Goal: Transaction & Acquisition: Purchase product/service

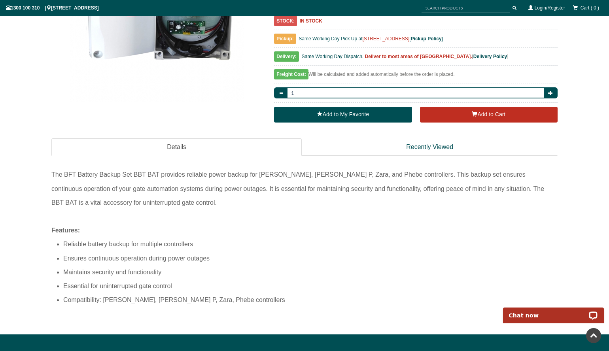
scroll to position [137, 0]
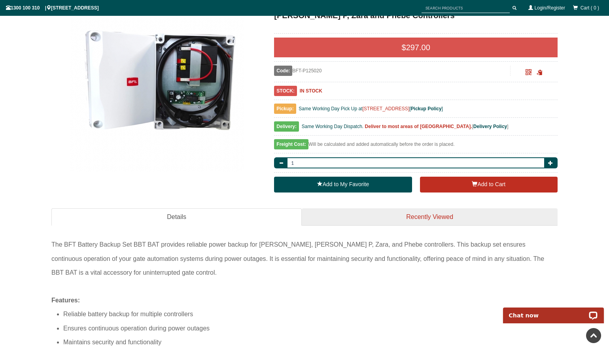
click at [392, 208] on link "Recently Viewed" at bounding box center [429, 217] width 256 height 18
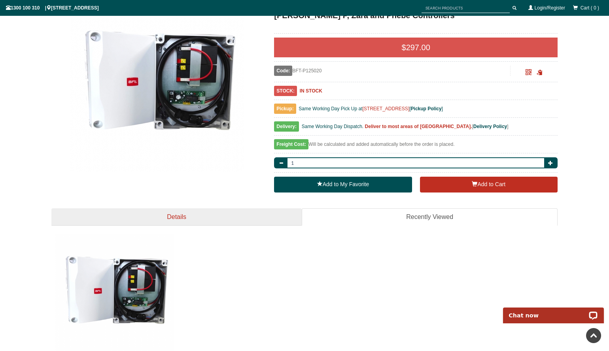
click at [183, 208] on link "Details" at bounding box center [176, 217] width 250 height 18
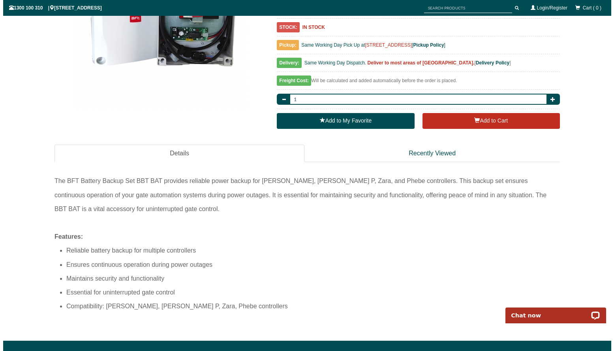
scroll to position [204, 0]
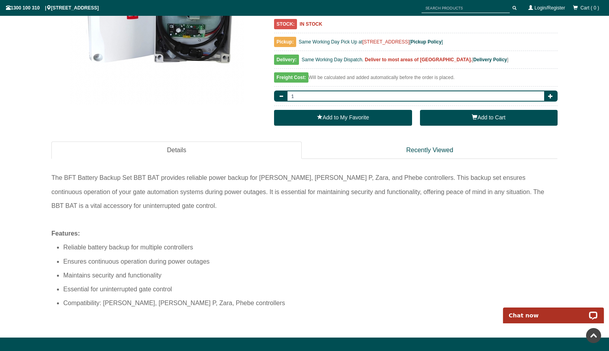
click at [500, 110] on button "Add to Cart" at bounding box center [489, 118] width 138 height 16
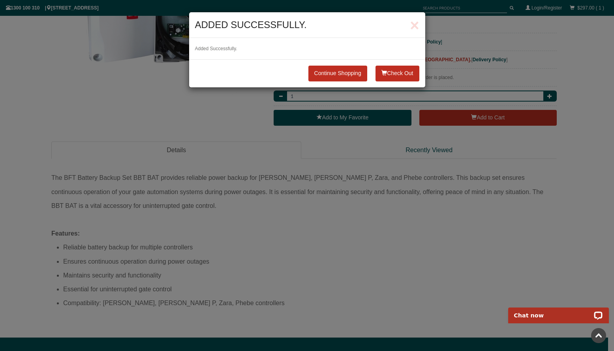
click at [394, 76] on button "Check Out" at bounding box center [397, 74] width 43 height 16
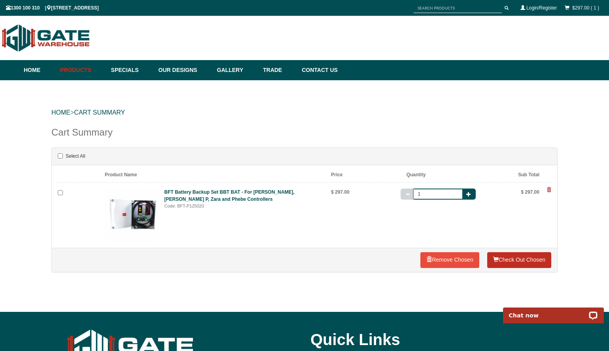
click at [521, 260] on link "Check Out Chosen" at bounding box center [519, 260] width 64 height 16
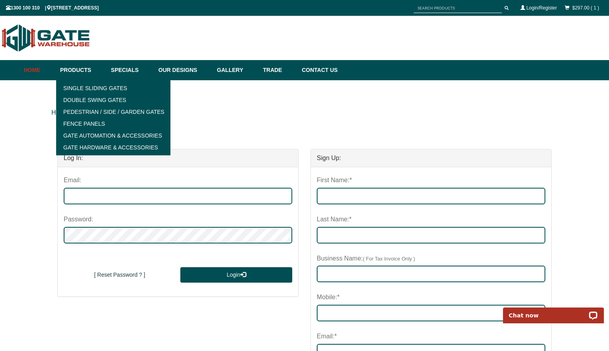
click at [35, 68] on link "Home" at bounding box center [40, 70] width 32 height 20
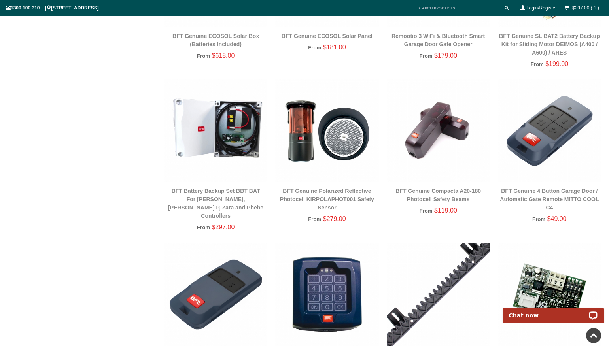
scroll to position [687, 0]
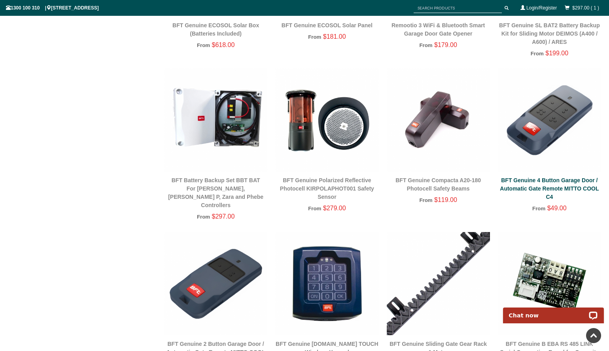
click at [542, 187] on link "BFT Genuine 4 Button Garage Door / Automatic Gate Remote MITTO COOL C4" at bounding box center [548, 188] width 99 height 23
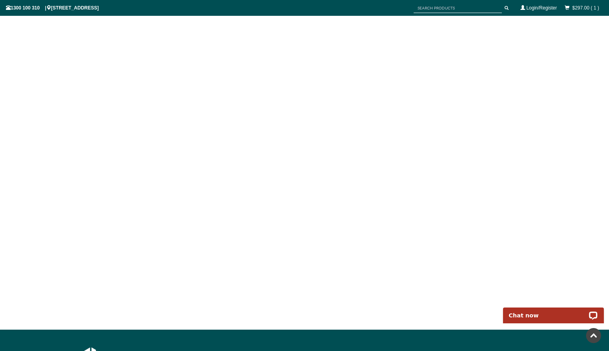
scroll to position [486, 0]
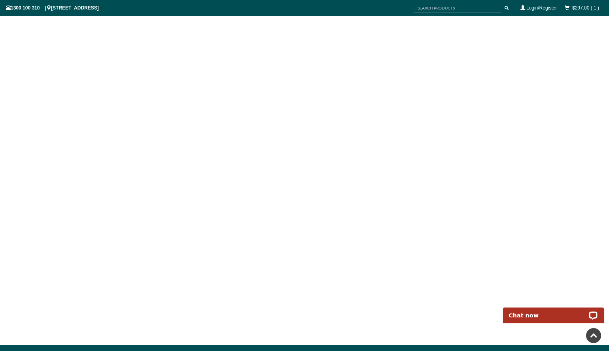
click at [456, 11] on input "text" at bounding box center [457, 8] width 88 height 10
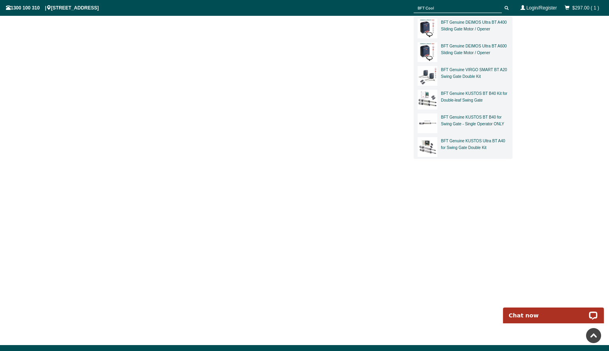
type input "BFT Cool"
click at [500, 3] on button "submit" at bounding box center [506, 8] width 12 height 10
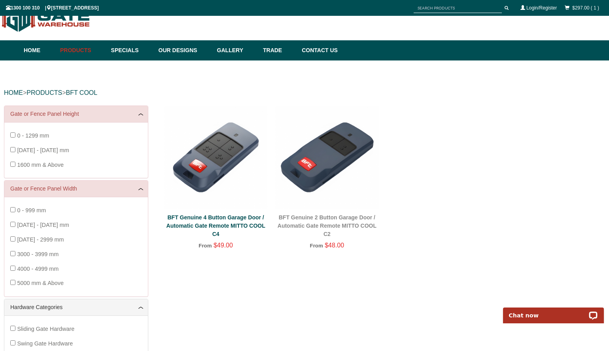
click at [215, 224] on link "BFT Genuine 4 Button Garage Door / Automatic Gate Remote MITTO COOL C4" at bounding box center [215, 225] width 99 height 23
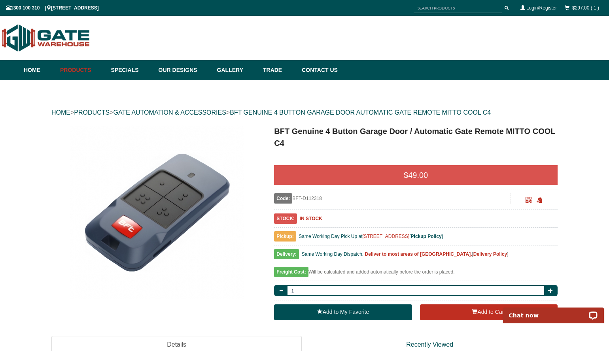
click at [473, 254] on b "Delivery Policy" at bounding box center [490, 254] width 34 height 6
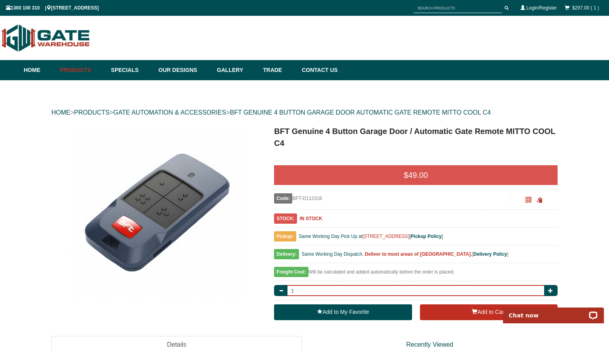
click at [507, 290] on input "1" at bounding box center [415, 290] width 259 height 11
type input "3"
type input "5"
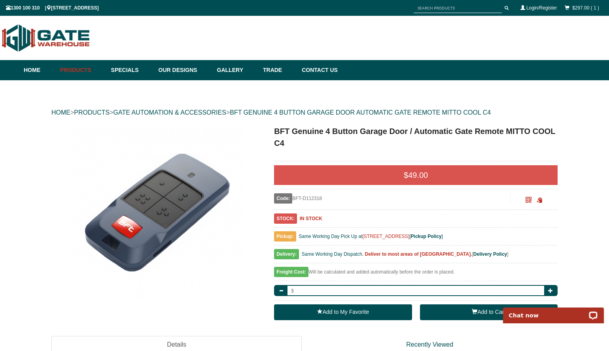
click at [495, 314] on button "Add to Cart" at bounding box center [489, 312] width 138 height 16
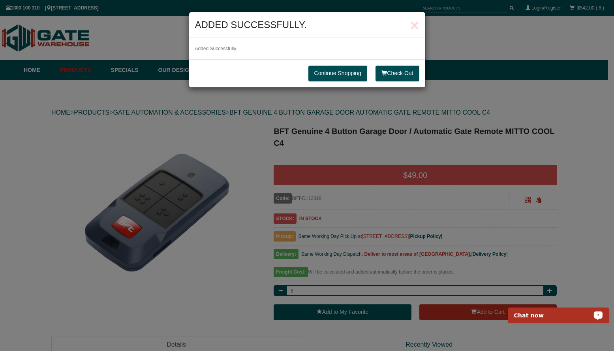
click at [342, 74] on link "Continue Shopping" at bounding box center [338, 74] width 59 height 16
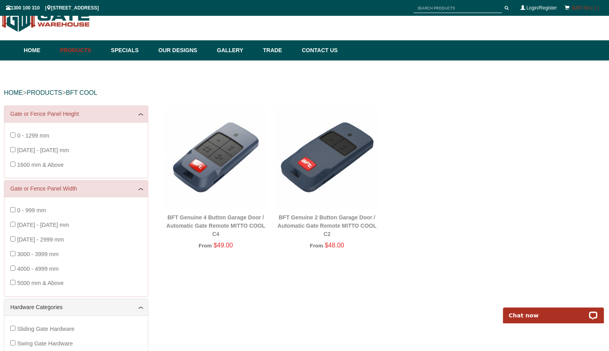
click at [586, 8] on link "$297.00 ( 1 )" at bounding box center [585, 8] width 27 height 6
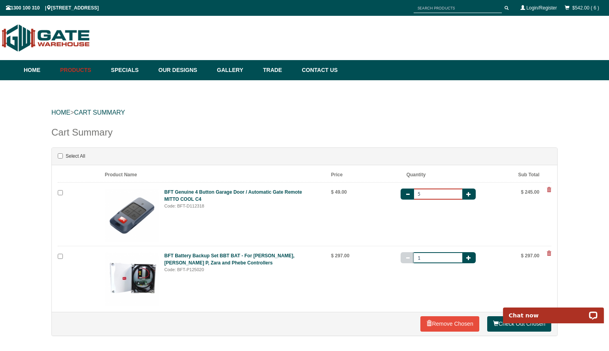
click at [439, 193] on input "5" at bounding box center [438, 193] width 51 height 11
type input "5"
click at [417, 141] on div "Cart Summary" at bounding box center [304, 136] width 506 height 22
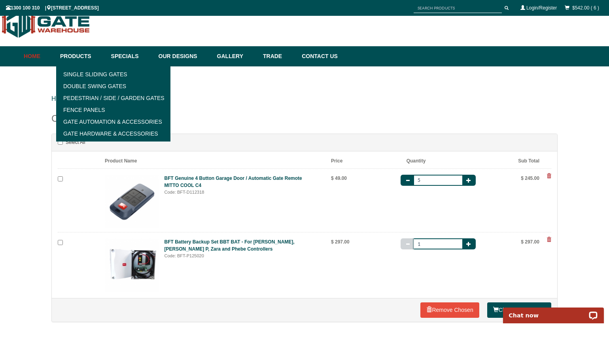
click at [41, 58] on link "Home" at bounding box center [40, 56] width 32 height 20
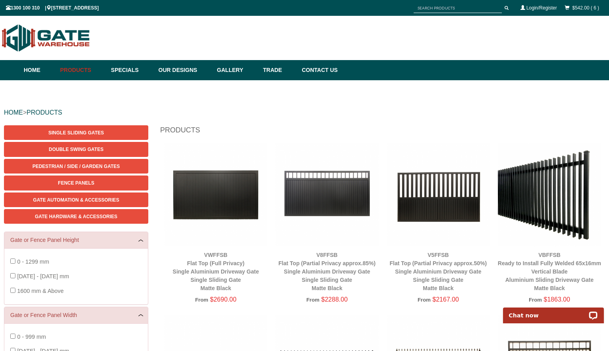
click at [448, 9] on input "text" at bounding box center [457, 8] width 88 height 10
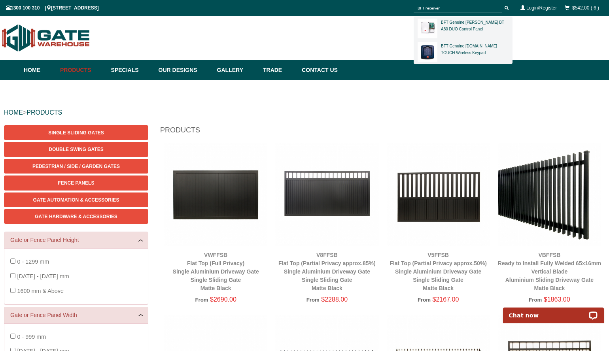
type input "BFT receiver"
click at [500, 3] on button "submit" at bounding box center [506, 8] width 12 height 10
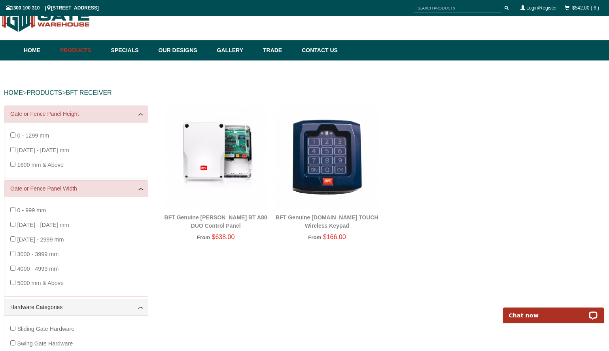
click at [432, 3] on div at bounding box center [462, 8] width 99 height 14
click at [429, 8] on input "text" at bounding box center [457, 8] width 88 height 10
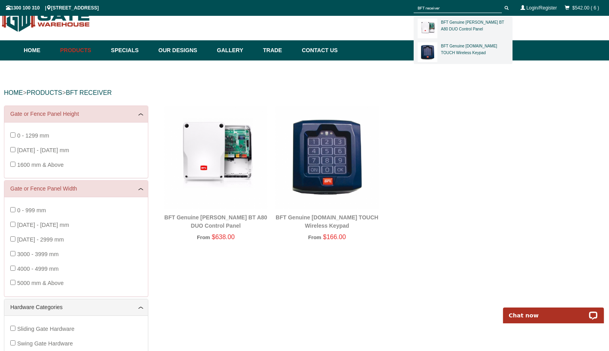
type input "BFT receiver"
click at [320, 158] on img at bounding box center [326, 157] width 103 height 103
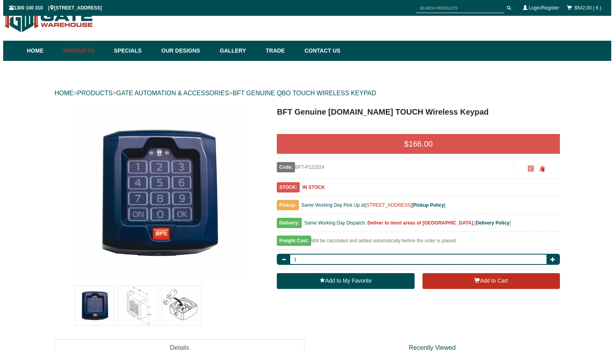
scroll to position [20, 0]
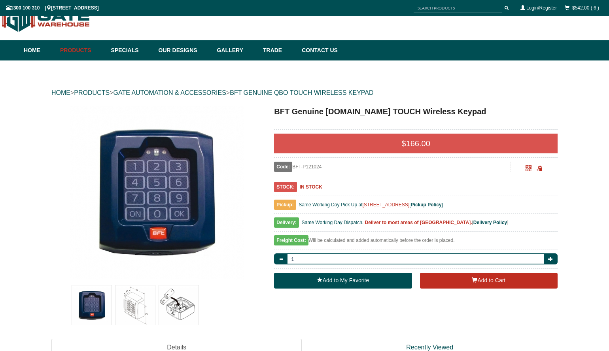
click at [135, 311] on img at bounding box center [135, 305] width 40 height 40
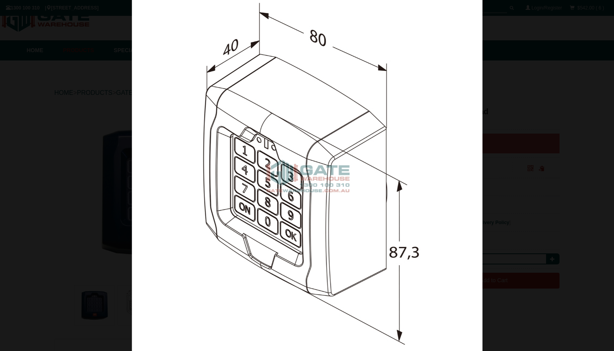
click at [183, 302] on img at bounding box center [307, 175] width 351 height 351
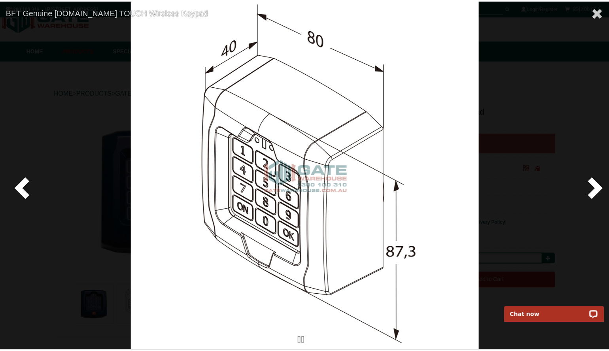
scroll to position [0, 0]
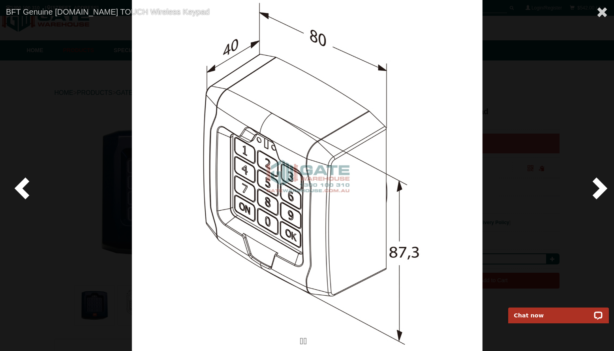
click at [608, 172] on div at bounding box center [307, 175] width 614 height 351
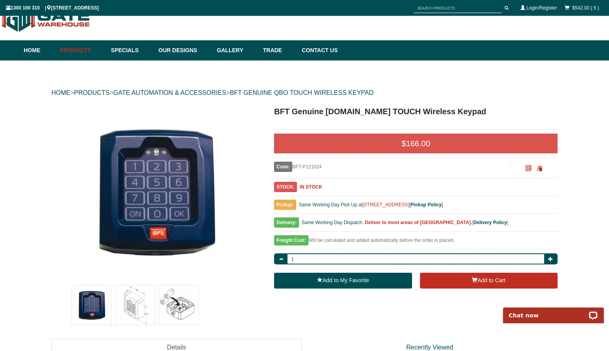
scroll to position [327, 0]
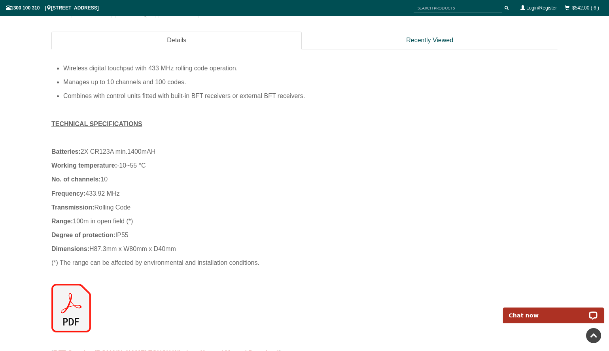
click at [55, 315] on img at bounding box center [71, 308] width 40 height 49
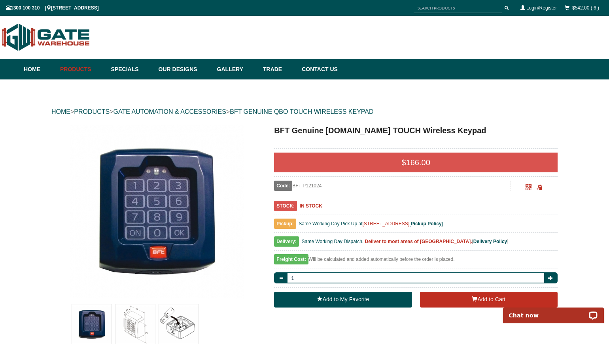
scroll to position [0, 0]
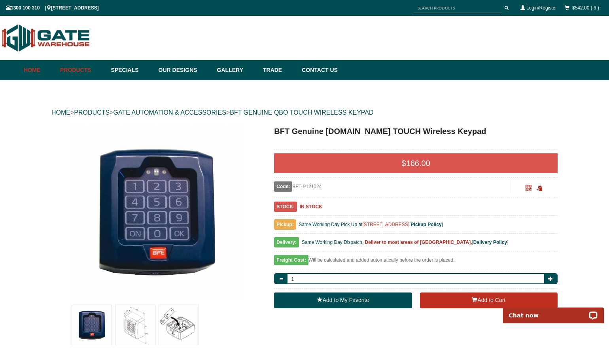
click at [42, 67] on link "Home" at bounding box center [40, 70] width 32 height 20
